Goal: Find specific page/section: Find specific page/section

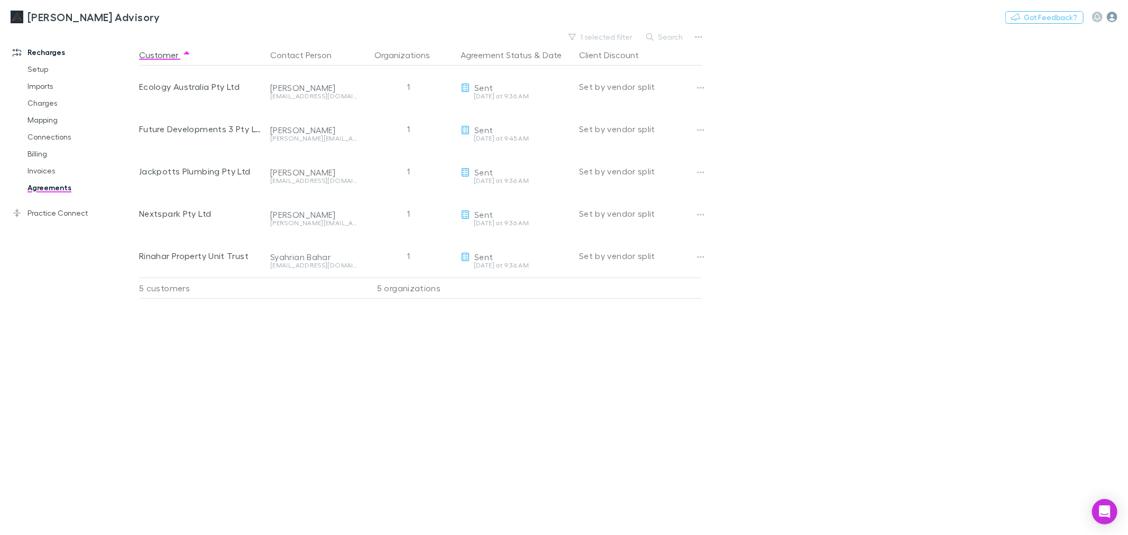
click at [1111, 12] on icon "button" at bounding box center [1112, 17] width 11 height 11
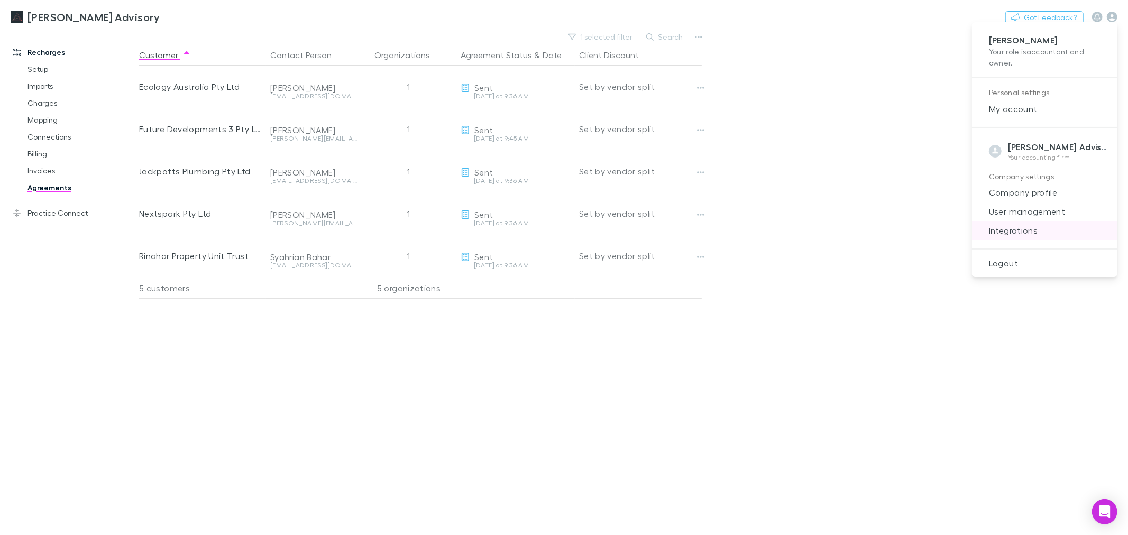
click at [1035, 235] on span "Integrations" at bounding box center [1045, 230] width 129 height 13
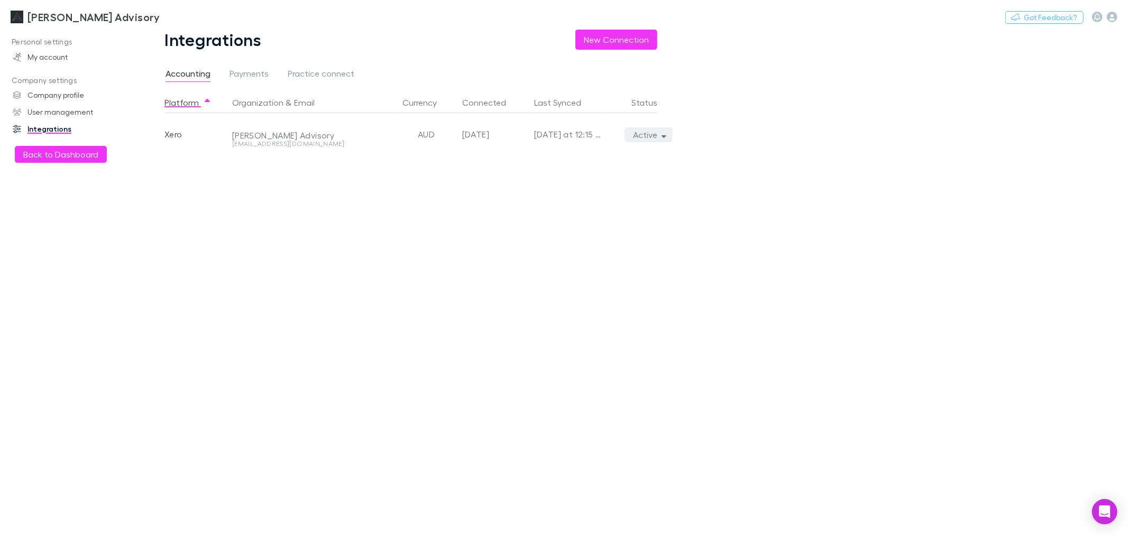
click at [657, 139] on button "Active" at bounding box center [649, 134] width 48 height 15
click at [622, 175] on p "We'll fetch all new contacts since last sync" at bounding box center [600, 171] width 129 height 19
click at [117, 10] on div at bounding box center [564, 267] width 1128 height 535
click at [112, 17] on h3 "[PERSON_NAME] Advisory" at bounding box center [94, 17] width 132 height 13
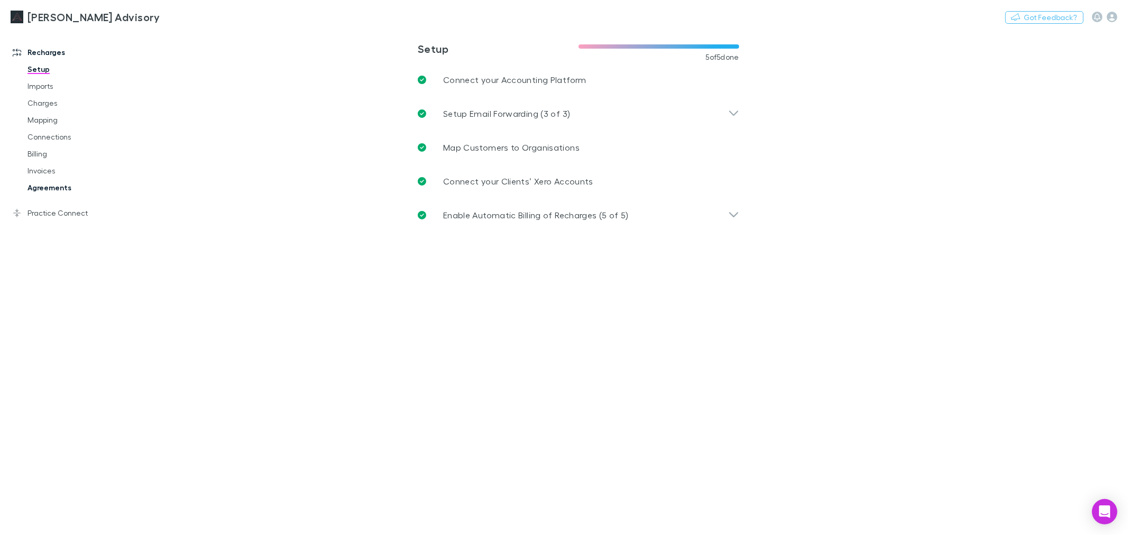
click at [55, 187] on link "Agreements" at bounding box center [81, 187] width 129 height 17
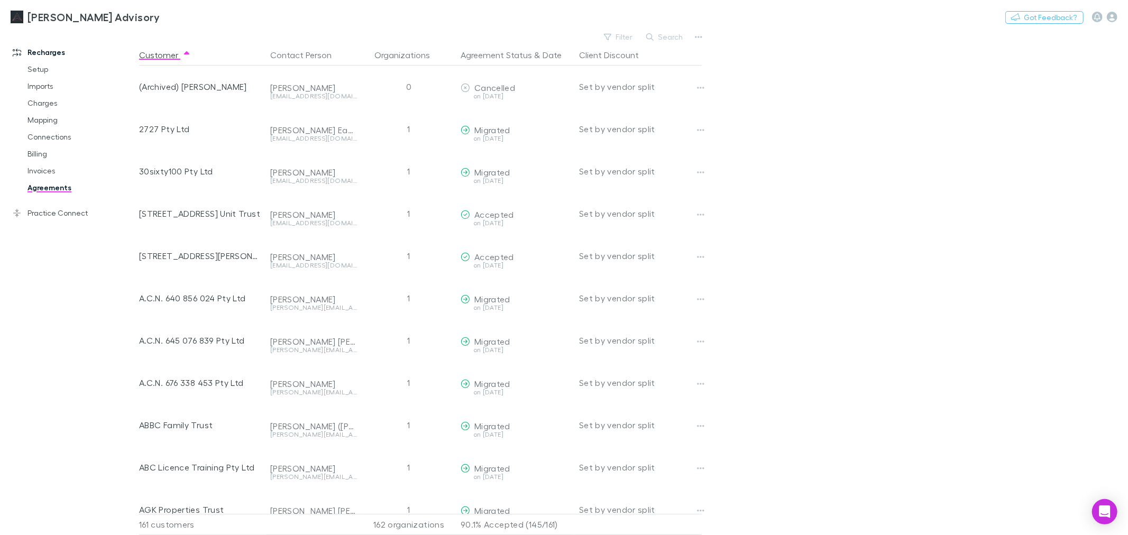
click at [678, 25] on div "[PERSON_NAME] Advisory Nothing Got Feedback?" at bounding box center [564, 17] width 1128 height 34
click at [669, 35] on button "Search" at bounding box center [665, 37] width 48 height 13
type input "*"
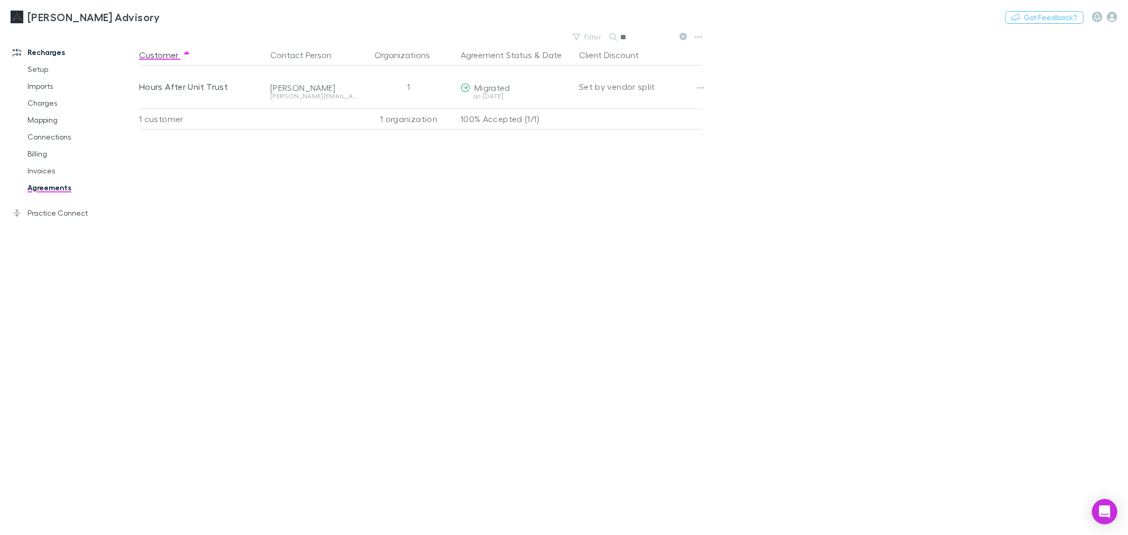
type input "*"
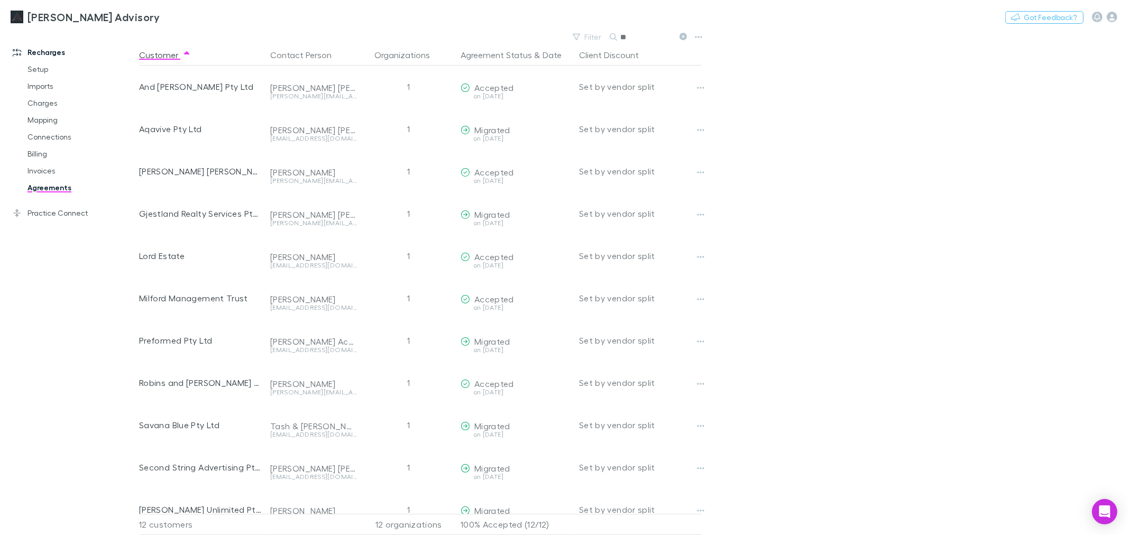
type input "*"
click at [799, 83] on main "Filter Search Customer Contact Person Organizations Agreement Status & Date Cli…" at bounding box center [633, 283] width 989 height 506
click at [646, 40] on button "Search" at bounding box center [665, 37] width 48 height 13
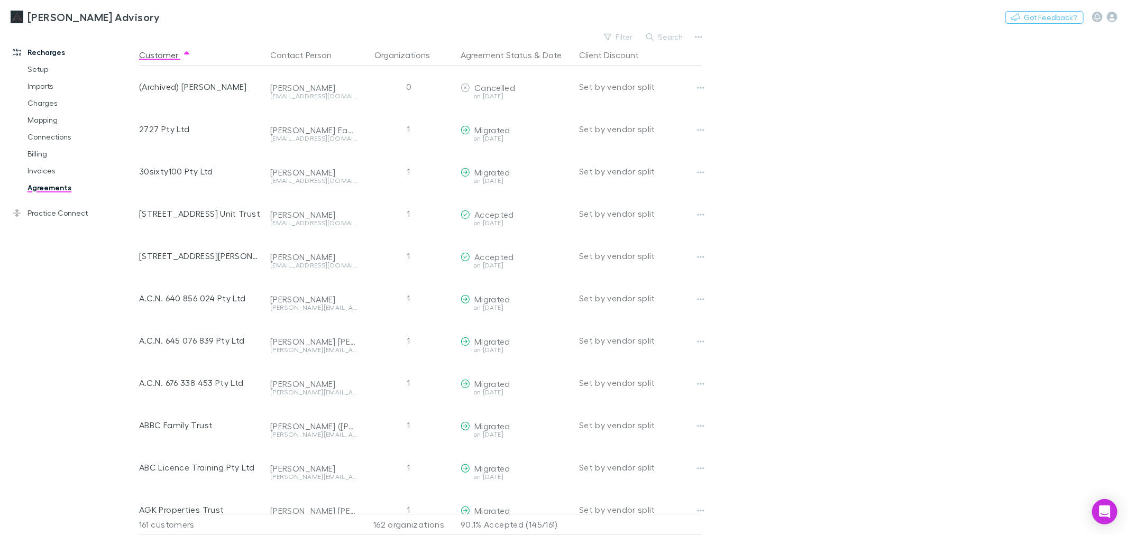
click at [773, 39] on main "Filter Search Customer Contact Person Organizations Agreement Status & Date Cli…" at bounding box center [633, 283] width 989 height 506
click at [673, 33] on button "Search" at bounding box center [665, 37] width 48 height 13
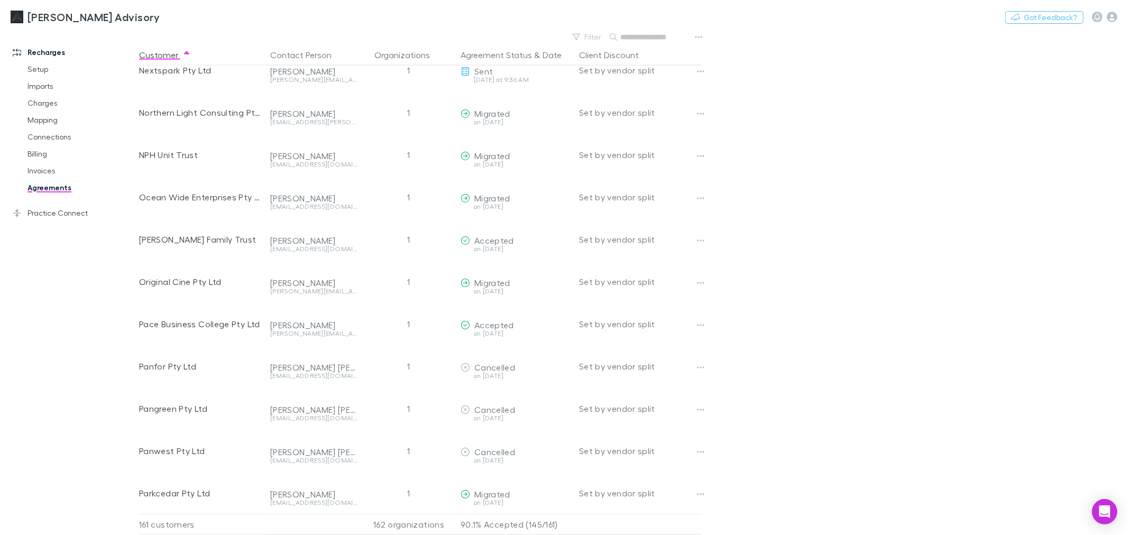
scroll to position [4732, 0]
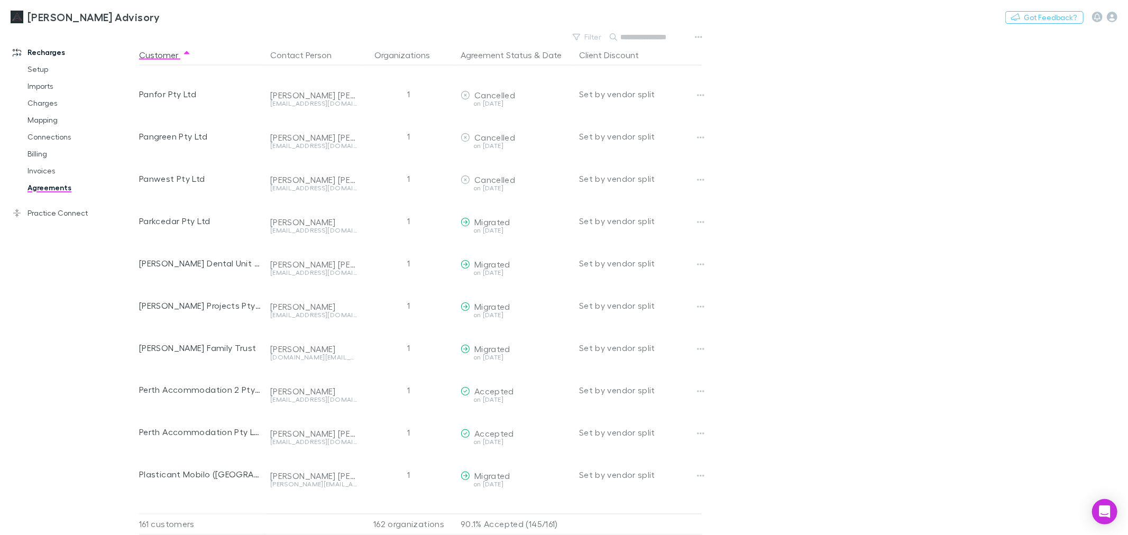
click at [636, 43] on input "text" at bounding box center [647, 37] width 53 height 15
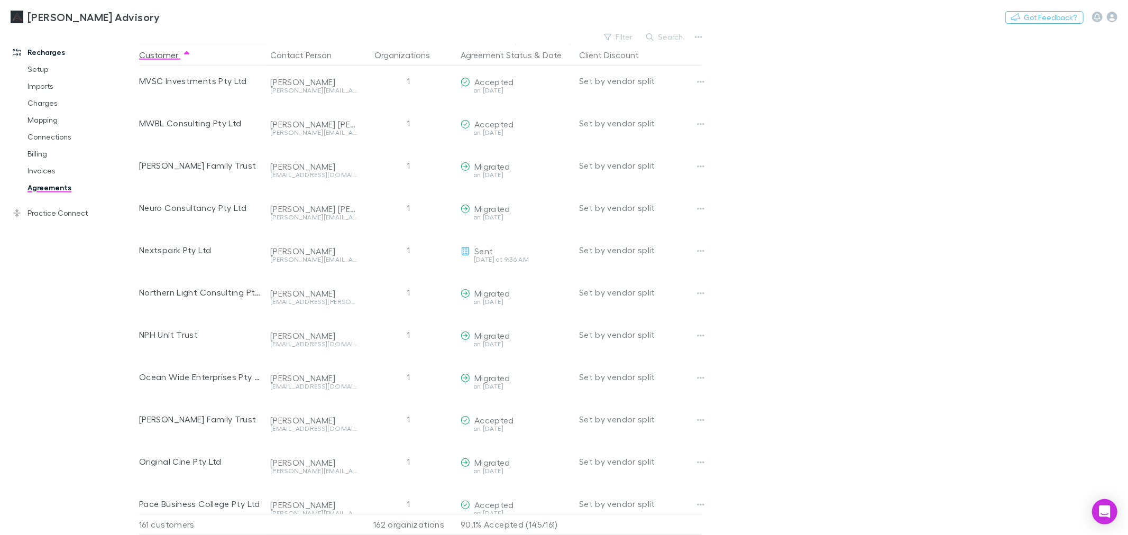
scroll to position [4145, 0]
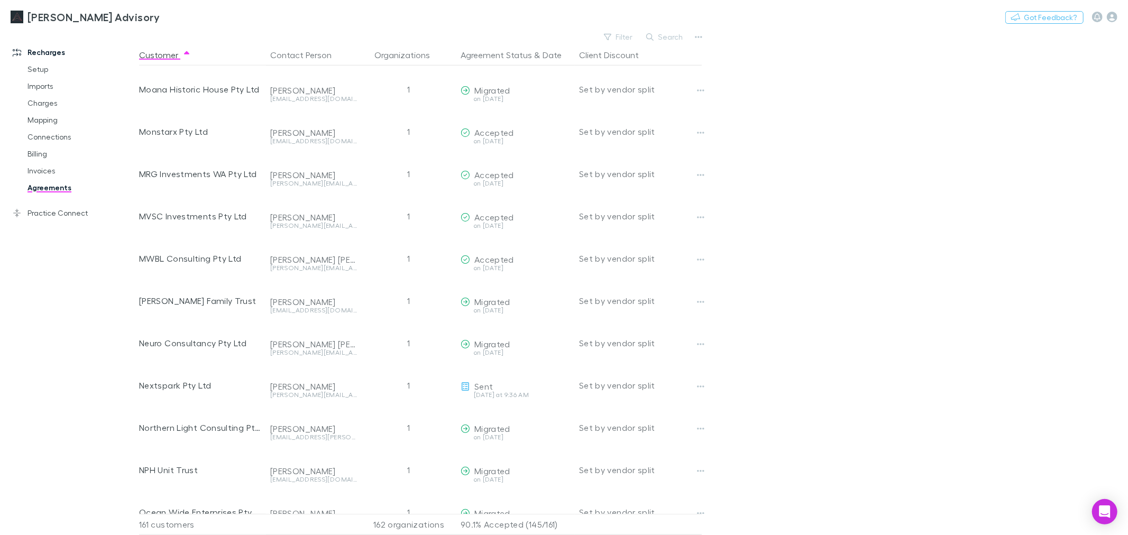
click at [665, 43] on div "Search" at bounding box center [665, 37] width 48 height 15
click at [669, 39] on button "Search" at bounding box center [665, 37] width 48 height 13
click at [660, 33] on input "text" at bounding box center [647, 37] width 53 height 15
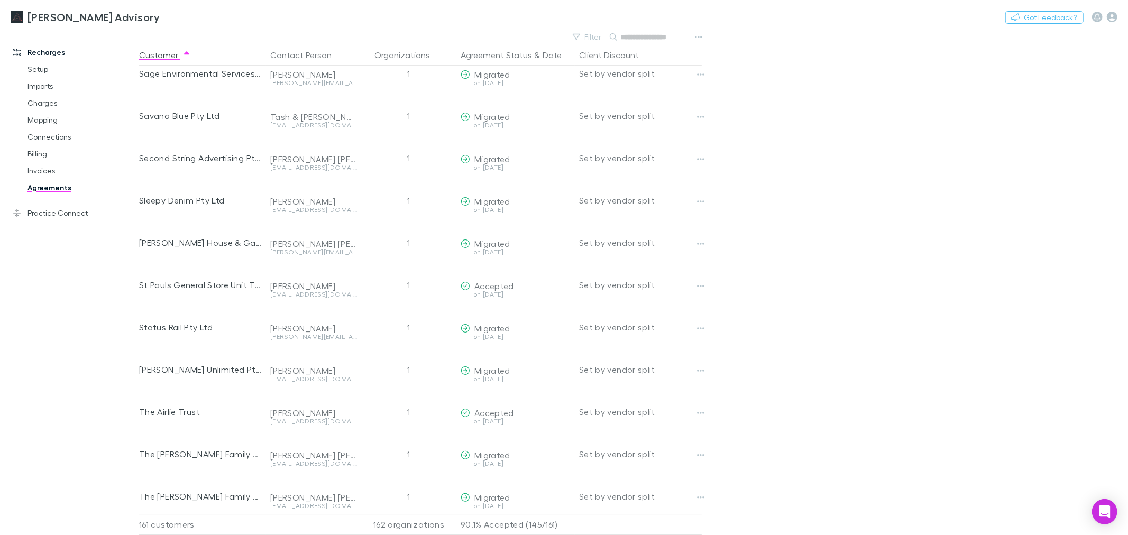
scroll to position [5908, 0]
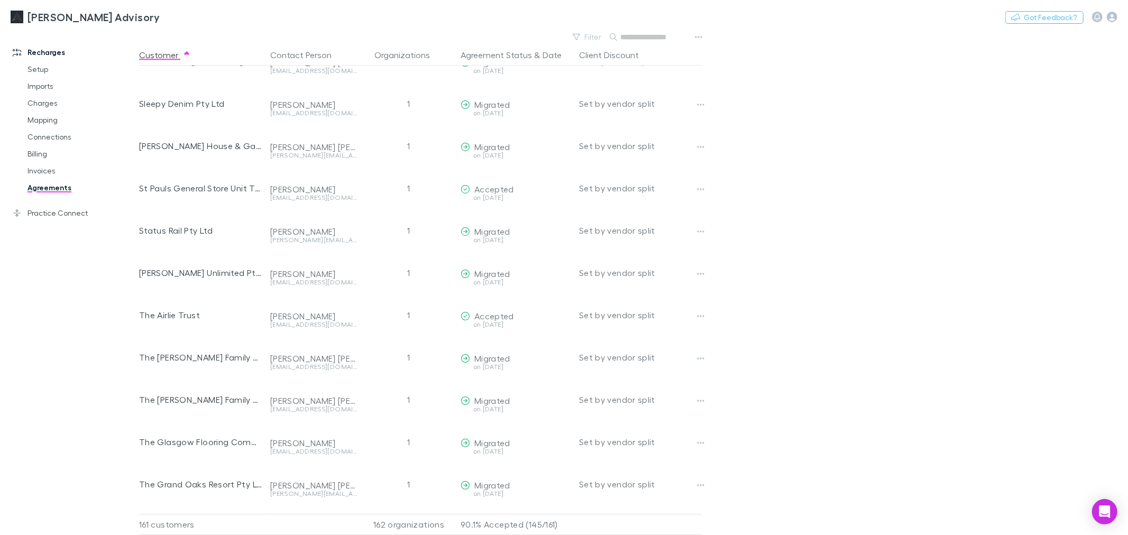
click at [636, 42] on input "text" at bounding box center [647, 37] width 53 height 15
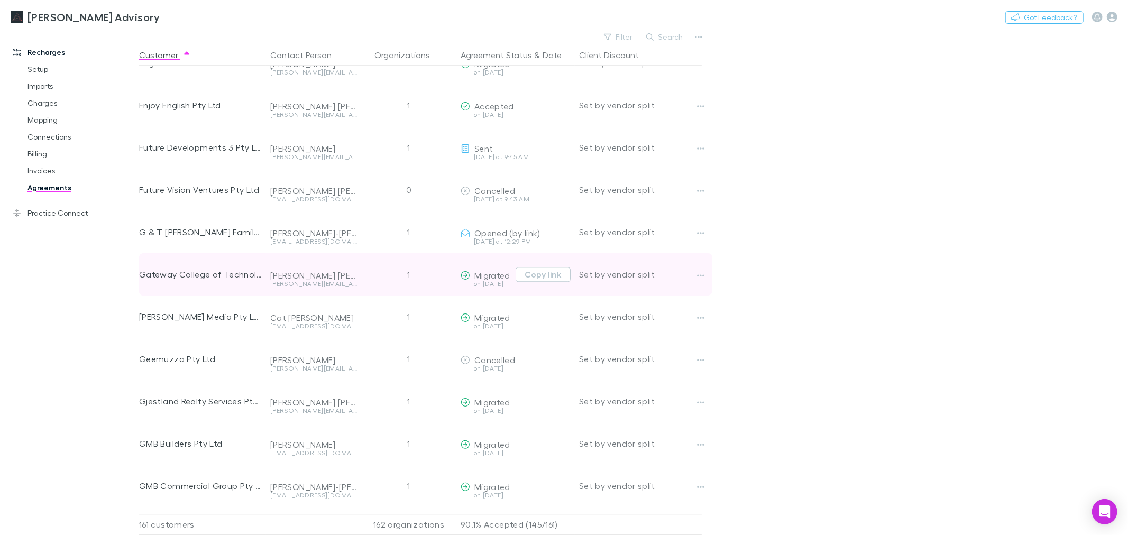
scroll to position [2057, 0]
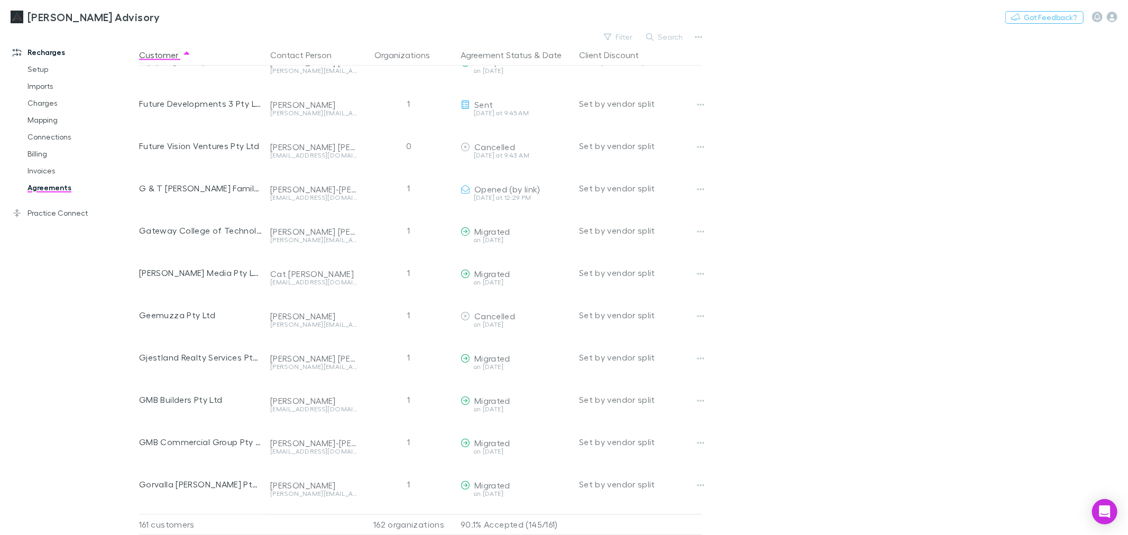
click at [664, 30] on div "[PERSON_NAME] Advisory Nothing Got Feedback?" at bounding box center [564, 17] width 1128 height 34
click at [661, 30] on div "[PERSON_NAME] Advisory Nothing Got Feedback? Recharges Setup Imports Charges Ma…" at bounding box center [564, 267] width 1128 height 535
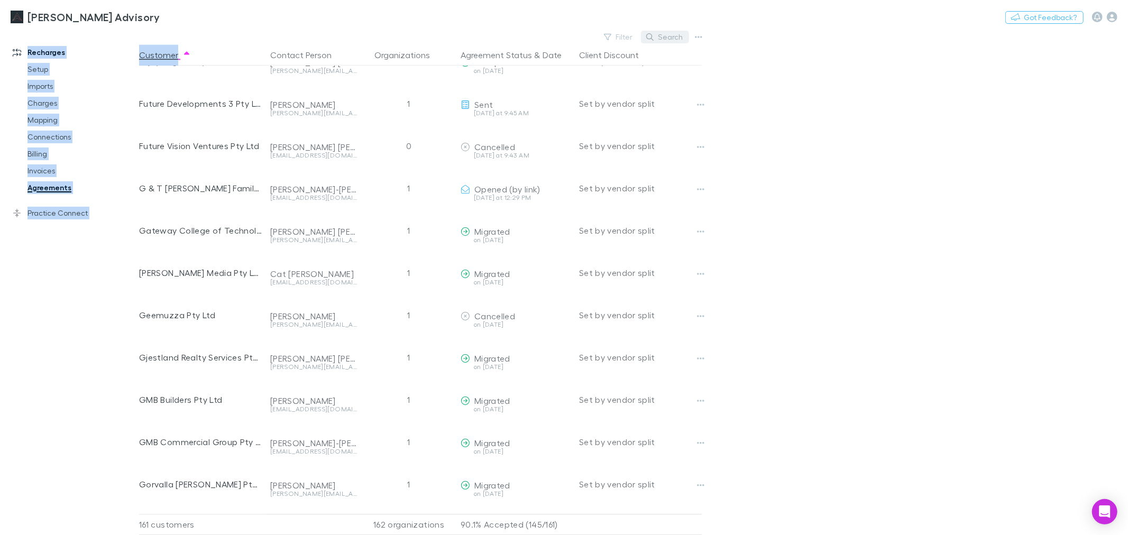
click at [660, 32] on button "Search" at bounding box center [665, 37] width 48 height 13
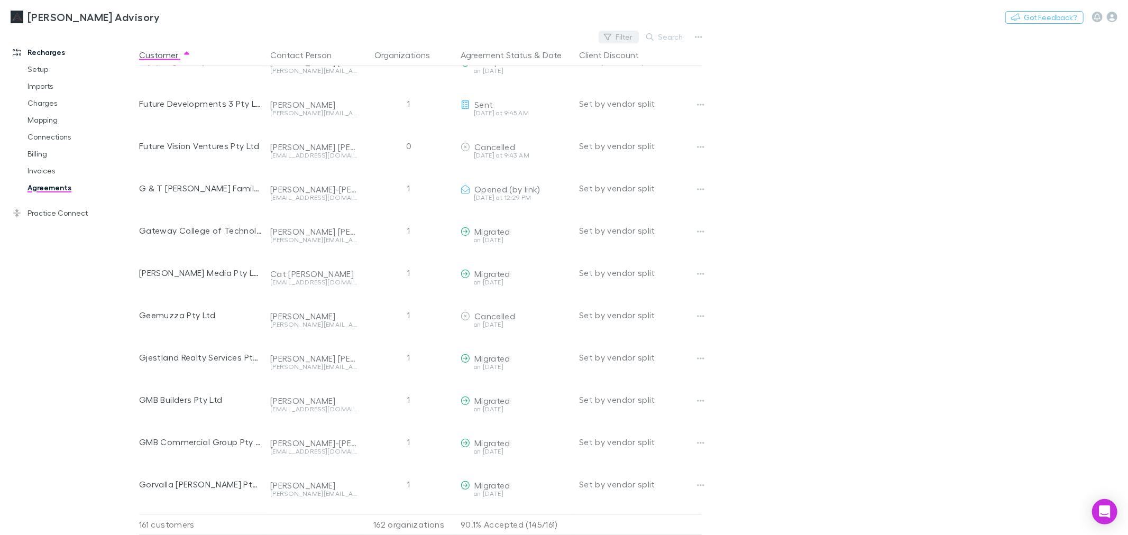
click at [578, 40] on div "Filter Search" at bounding box center [422, 37] width 567 height 15
click at [617, 33] on button "Filter" at bounding box center [619, 37] width 40 height 13
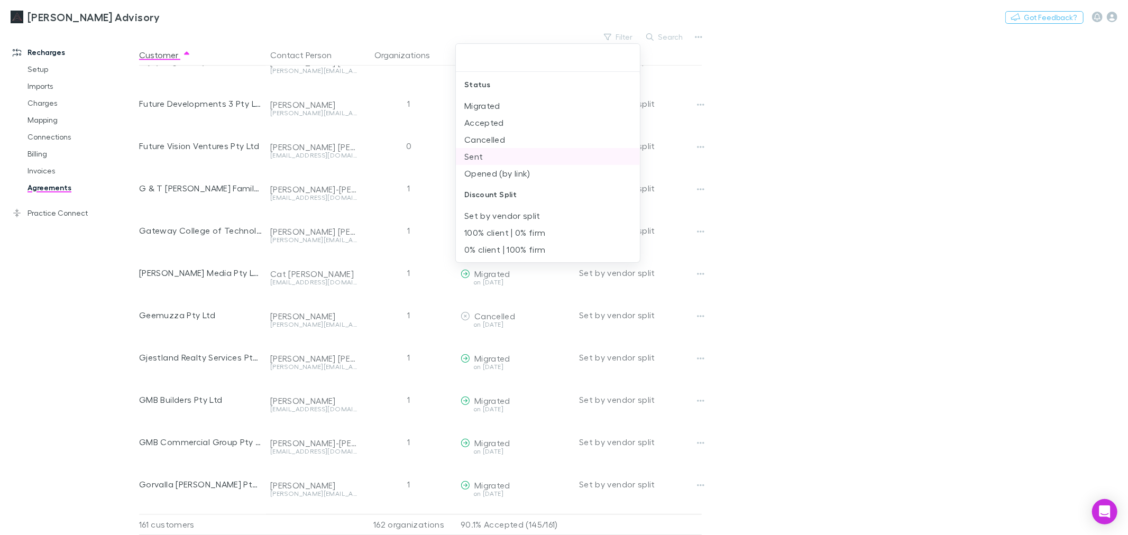
click at [522, 163] on li "Sent" at bounding box center [548, 156] width 184 height 17
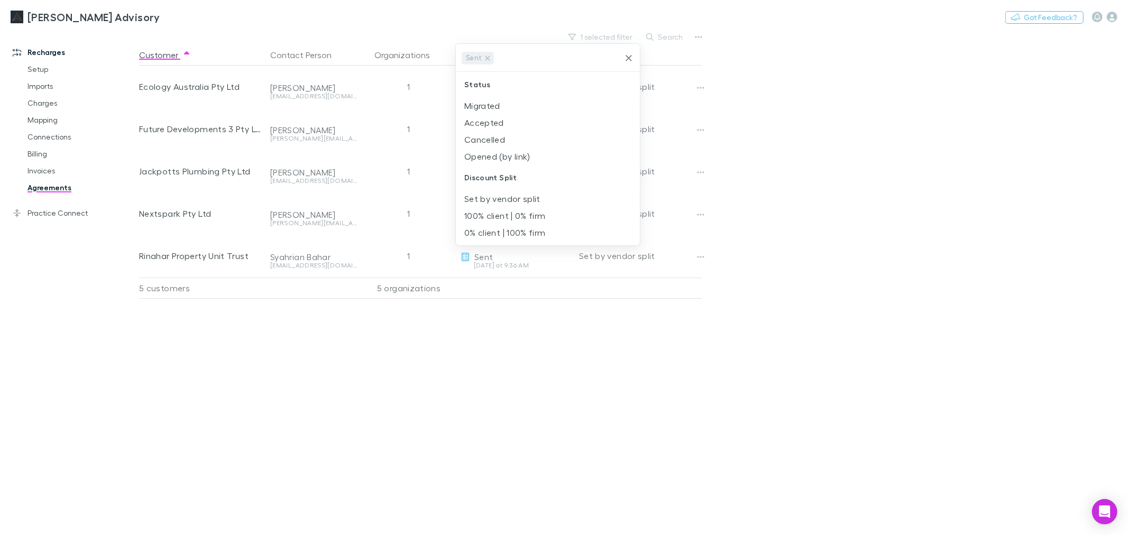
scroll to position [0, 0]
click at [531, 160] on li "Opened (by link)" at bounding box center [548, 156] width 184 height 17
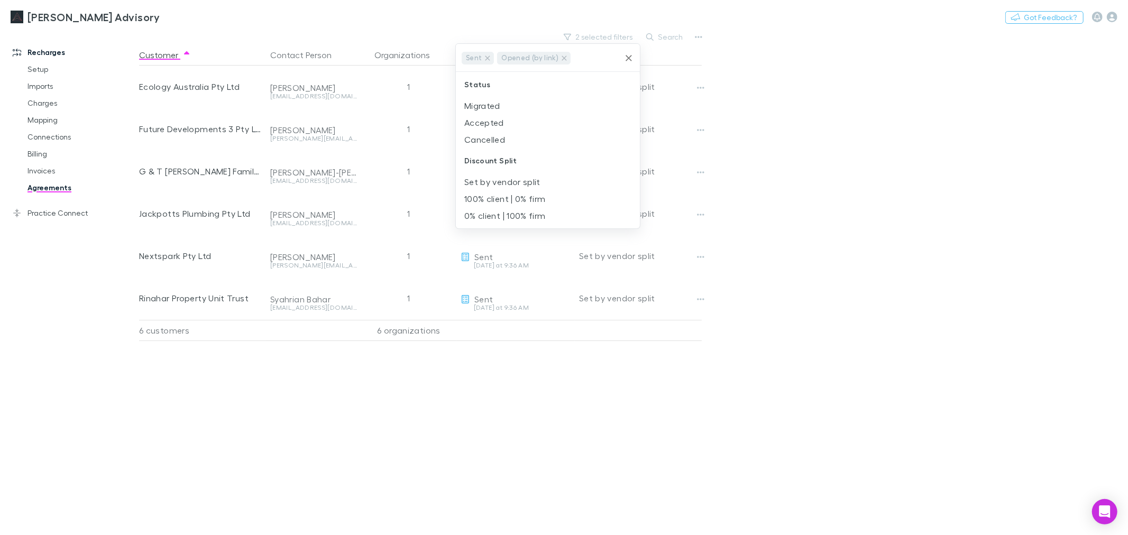
click at [907, 207] on div at bounding box center [564, 267] width 1128 height 535
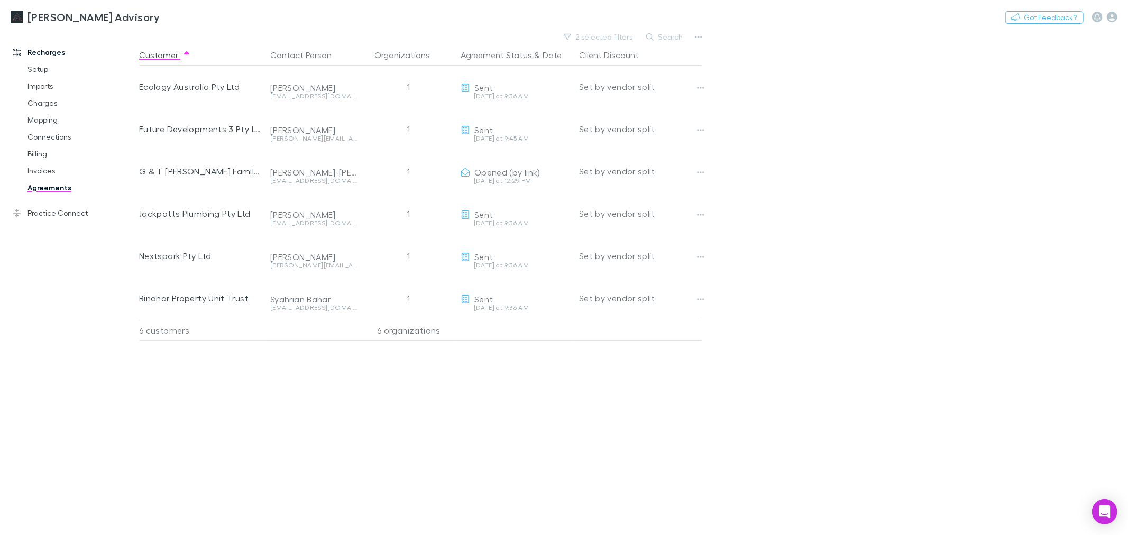
click at [839, 286] on main "2 selected filters Search Customer Contact Person Organizations Agreement Statu…" at bounding box center [633, 283] width 989 height 506
click at [787, 145] on main "2 selected filters Search Customer Contact Person Organizations Agreement Statu…" at bounding box center [633, 283] width 989 height 506
click at [616, 35] on button "2 selected filters" at bounding box center [599, 37] width 80 height 13
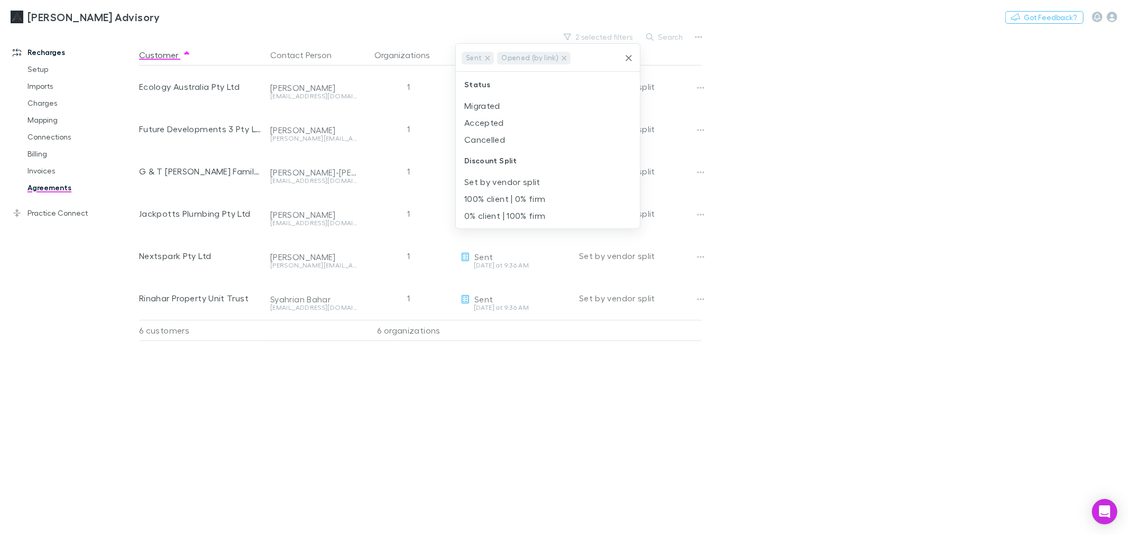
click at [627, 61] on icon "Clear" at bounding box center [629, 58] width 11 height 11
click at [619, 58] on input "text" at bounding box center [595, 58] width 47 height 20
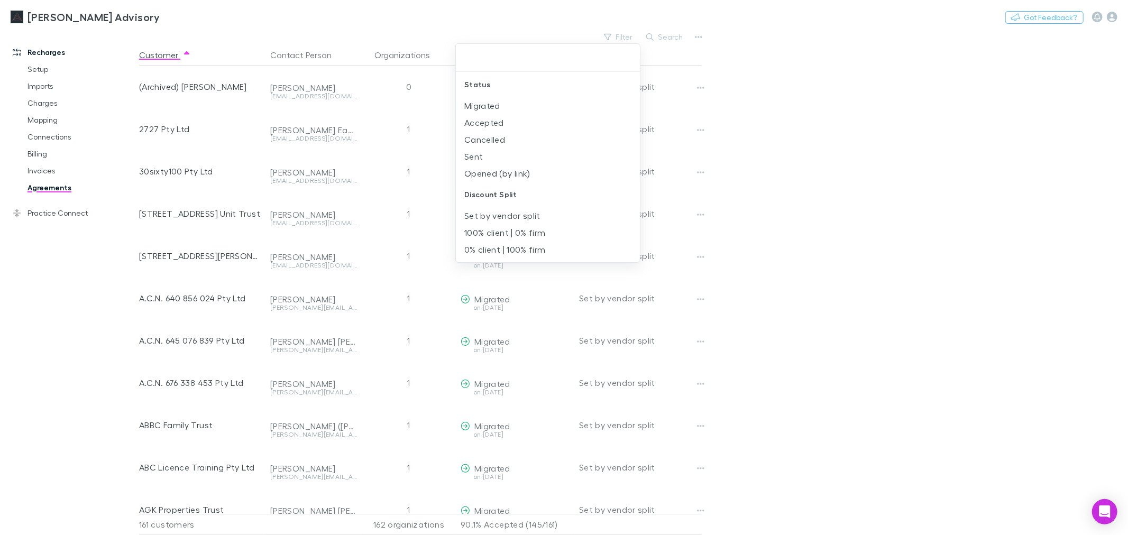
click at [807, 69] on div at bounding box center [564, 267] width 1128 height 535
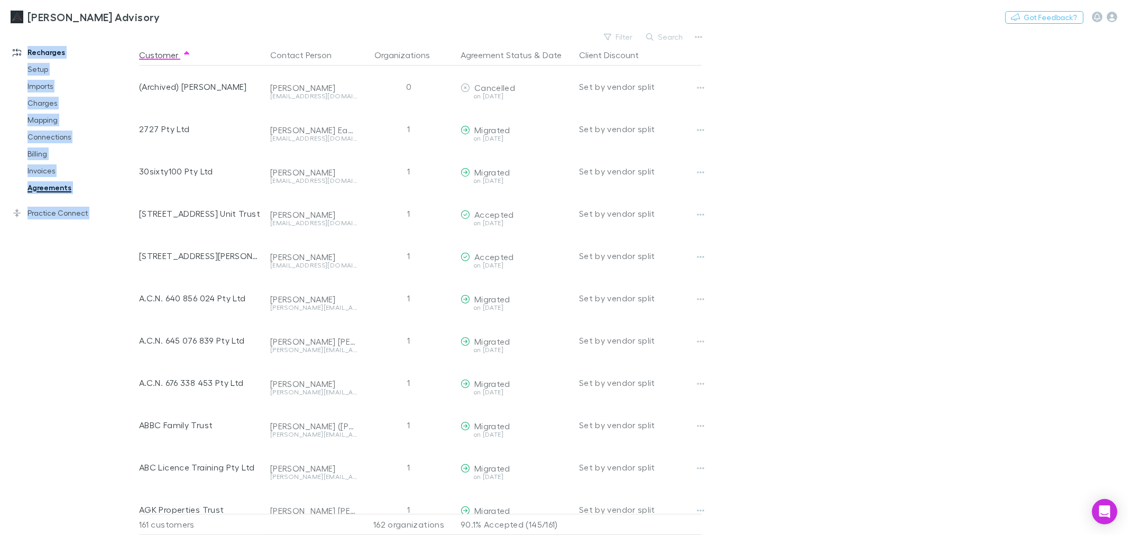
drag, startPoint x: 416, startPoint y: 14, endPoint x: 413, endPoint y: 42, distance: 28.2
click at [413, 42] on div "[PERSON_NAME] Advisory Nothing Got Feedback? Recharges Setup Imports Charges Ma…" at bounding box center [564, 267] width 1128 height 535
click at [431, 30] on div "[PERSON_NAME] Advisory Nothing Got Feedback?" at bounding box center [564, 17] width 1128 height 34
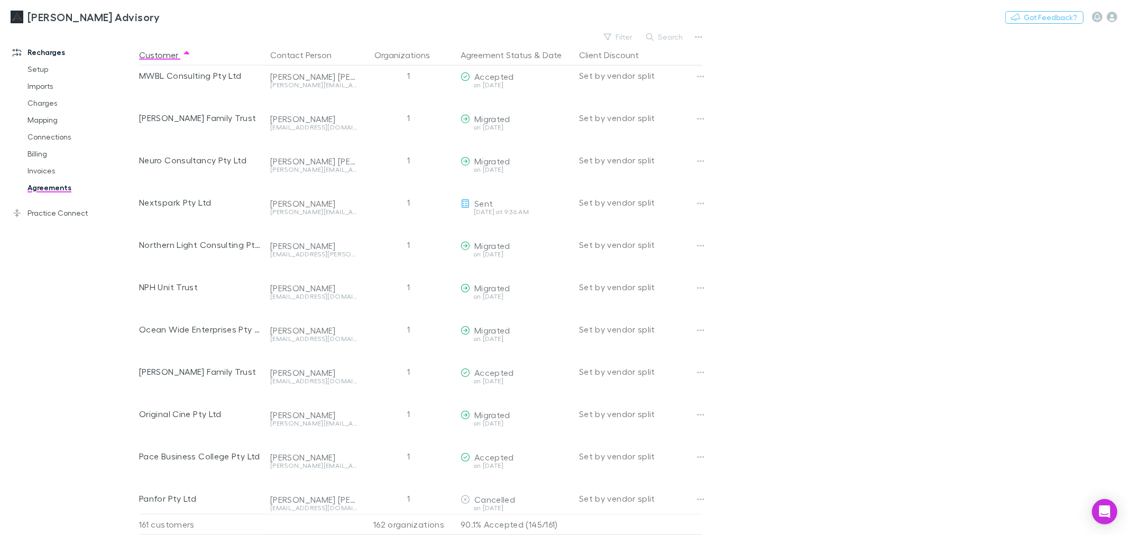
scroll to position [4023, 0]
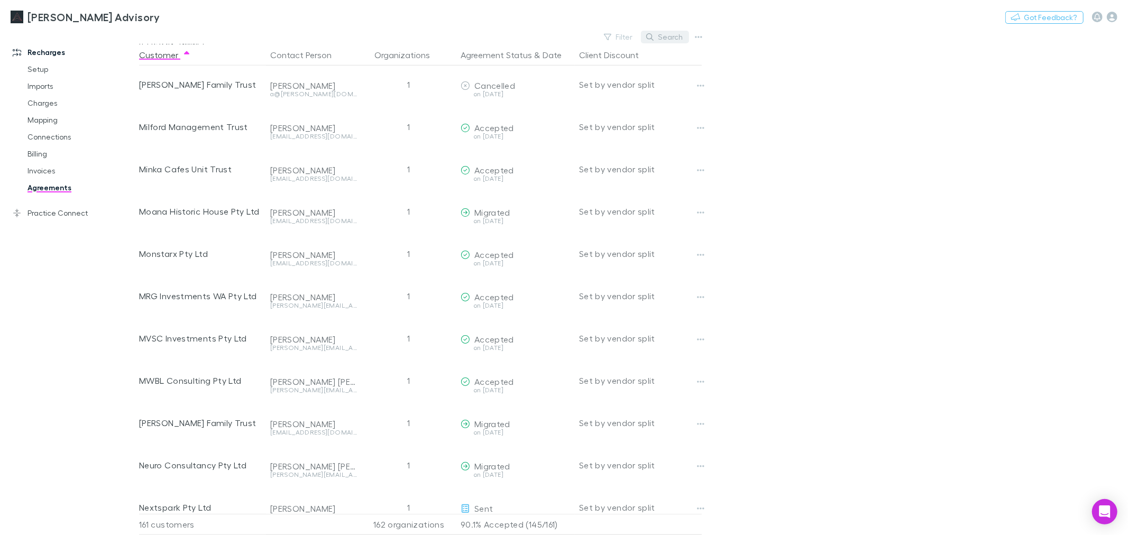
click at [659, 41] on button "Search" at bounding box center [665, 37] width 48 height 13
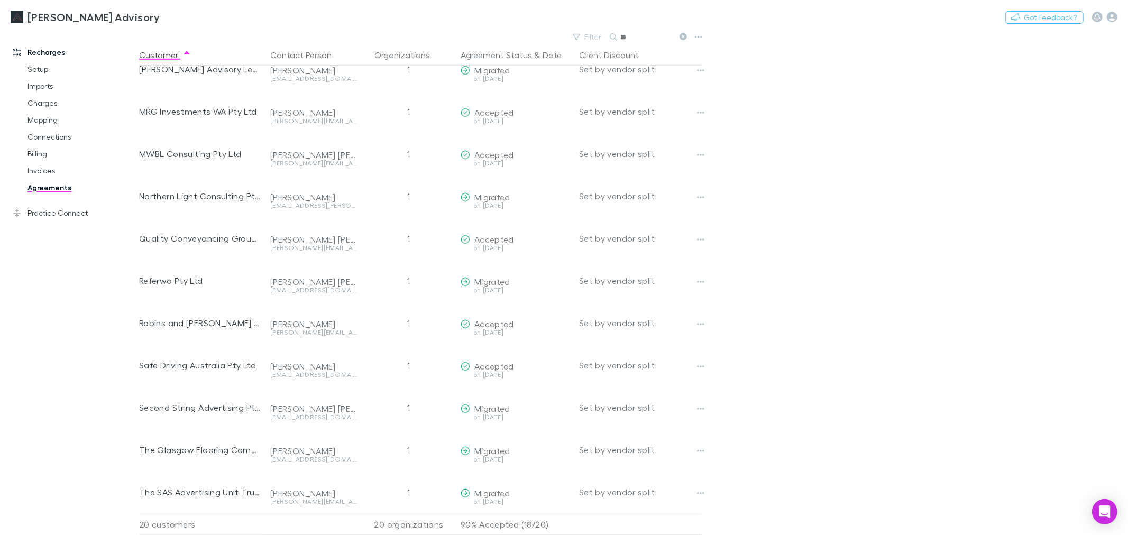
scroll to position [256, 0]
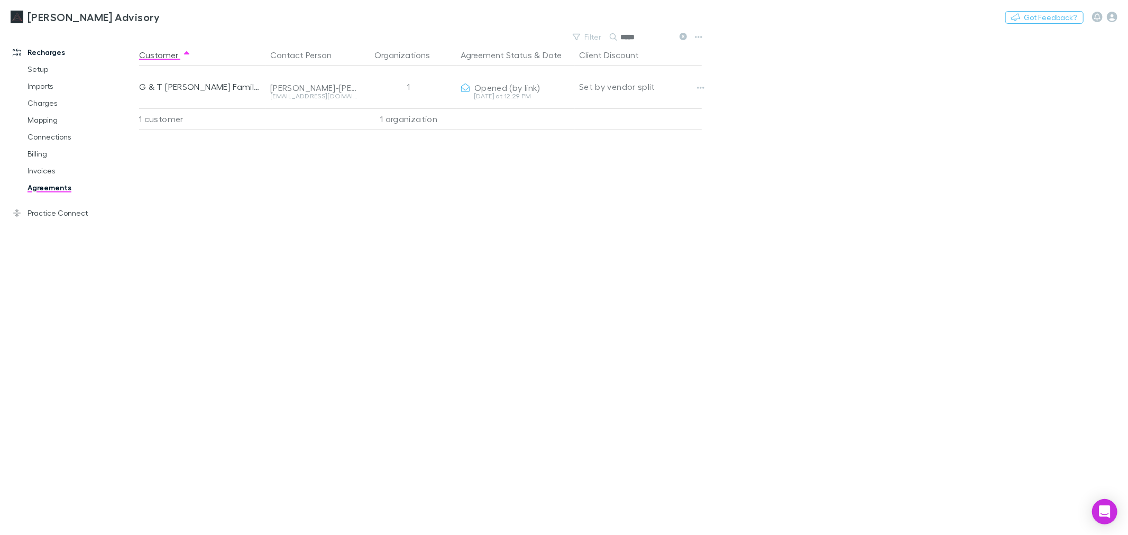
type input "*****"
